Goal: Task Accomplishment & Management: Manage account settings

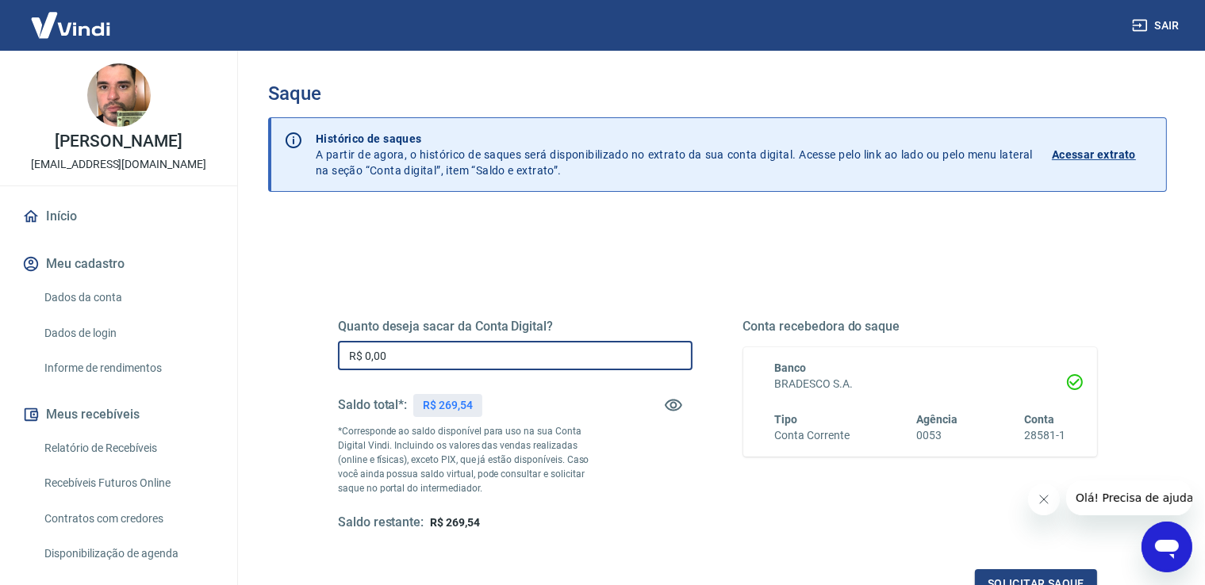
click at [526, 359] on input "R$ 0,00" at bounding box center [515, 355] width 355 height 29
type input "R$ 269,54"
click at [1007, 572] on button "Solicitar saque" at bounding box center [1036, 584] width 122 height 29
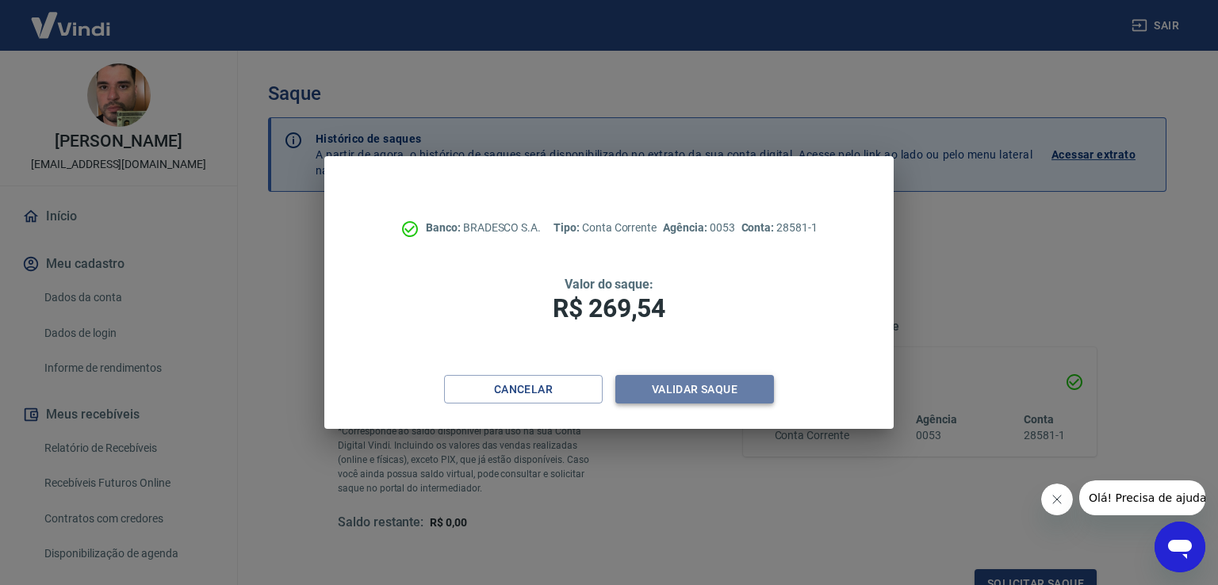
click at [748, 387] on button "Validar saque" at bounding box center [695, 389] width 159 height 29
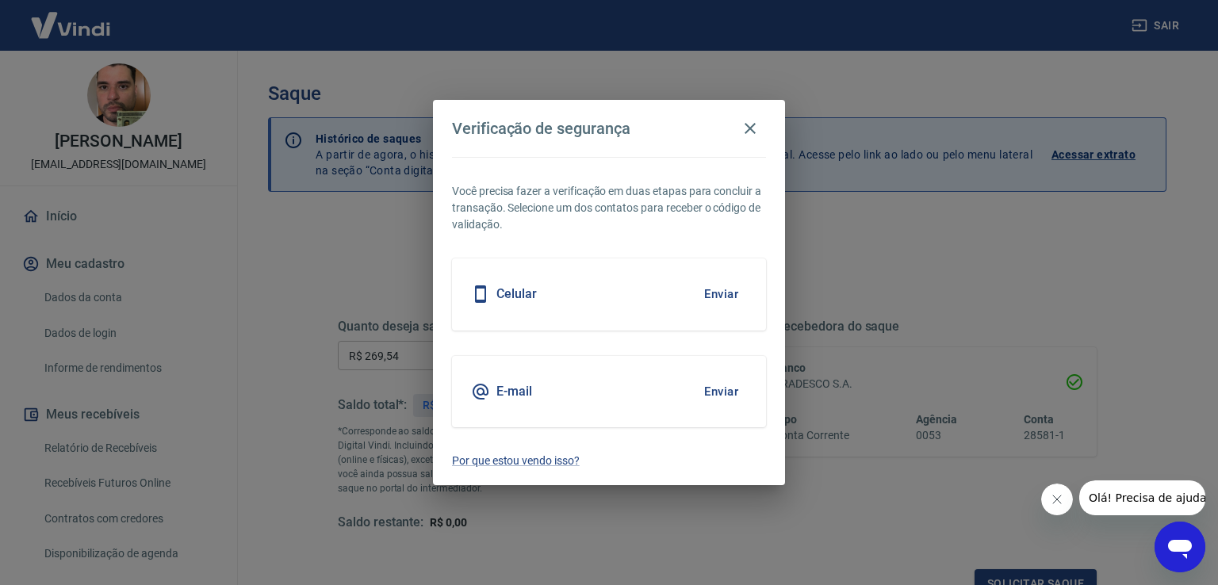
scroll to position [13, 0]
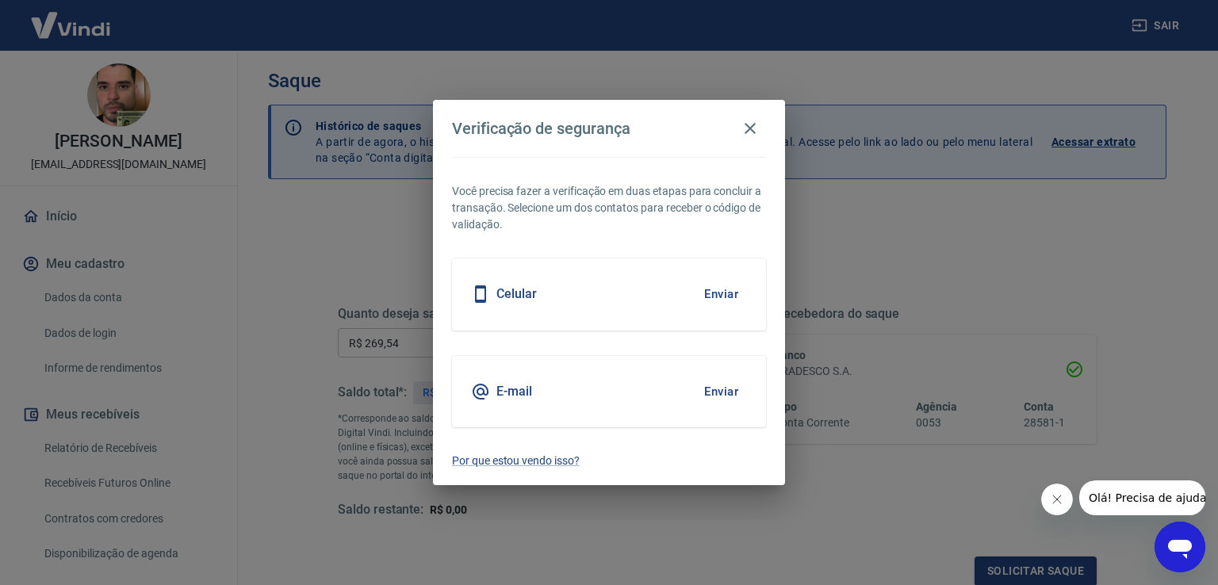
click at [732, 394] on button "Enviar" at bounding box center [722, 391] width 52 height 33
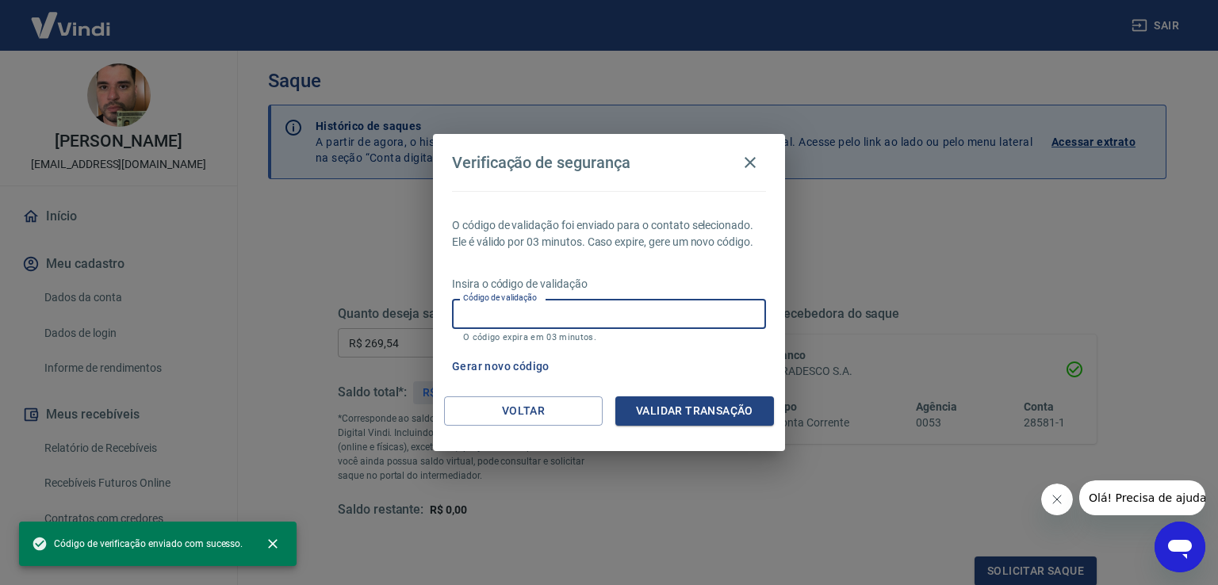
click at [628, 311] on input "Código de validação" at bounding box center [609, 313] width 314 height 29
paste input "655179"
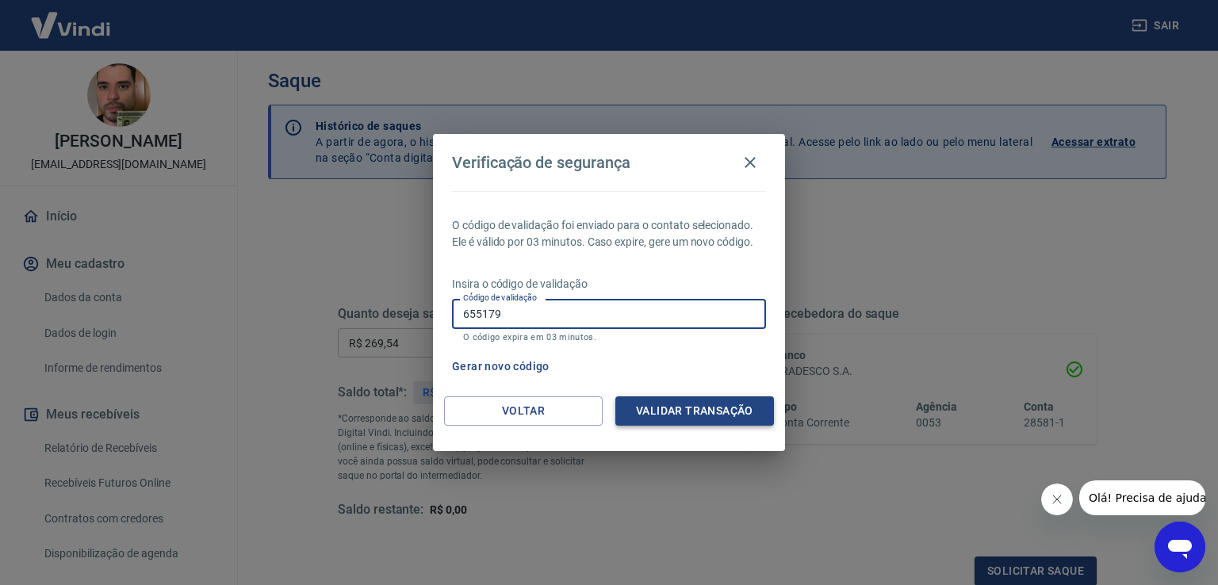
type input "655179"
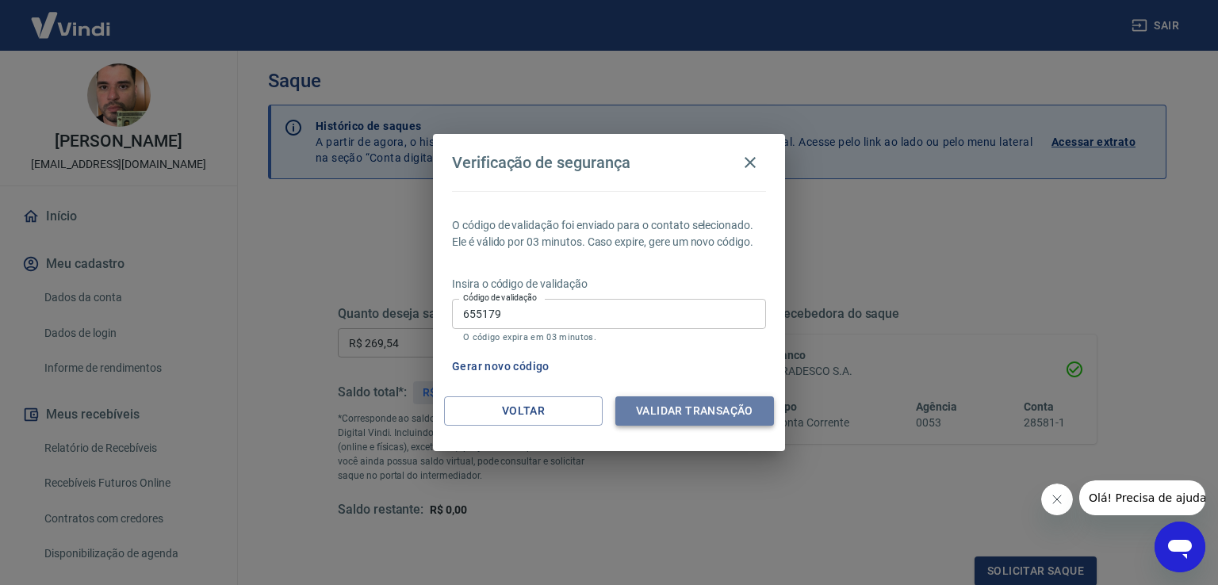
click at [704, 412] on button "Validar transação" at bounding box center [695, 411] width 159 height 29
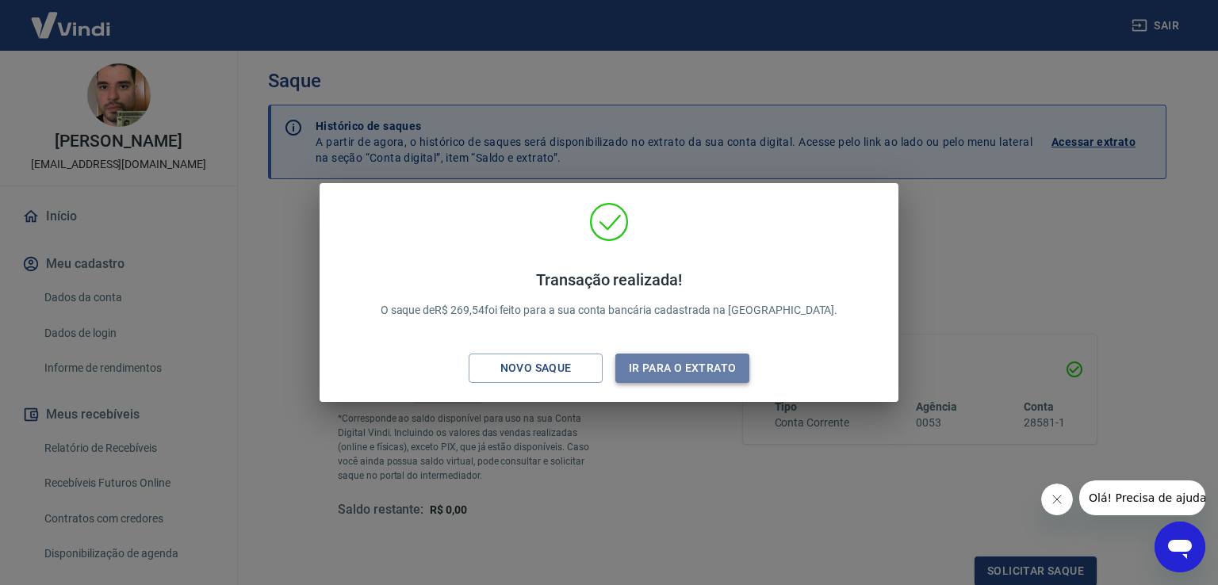
click at [711, 369] on button "Ir para o extrato" at bounding box center [683, 368] width 134 height 29
